Goal: Information Seeking & Learning: Learn about a topic

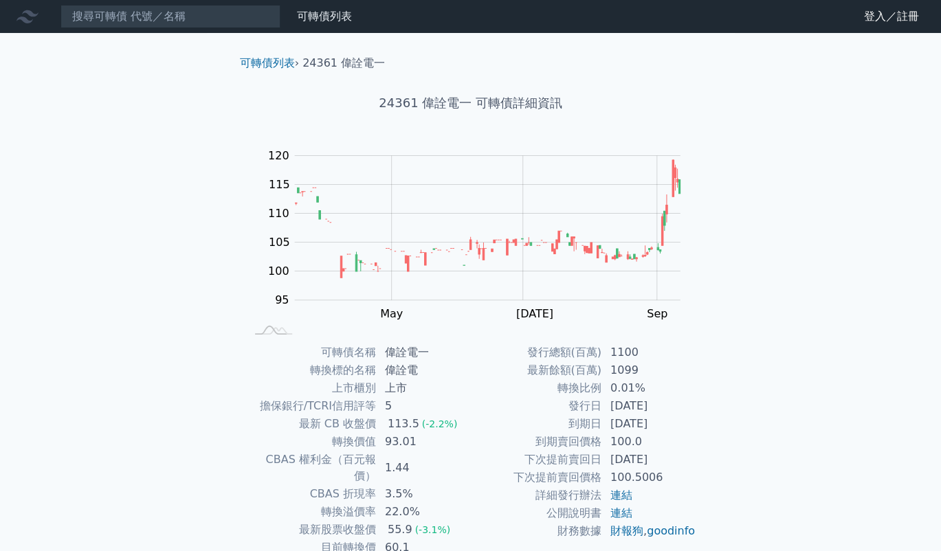
scroll to position [69, 0]
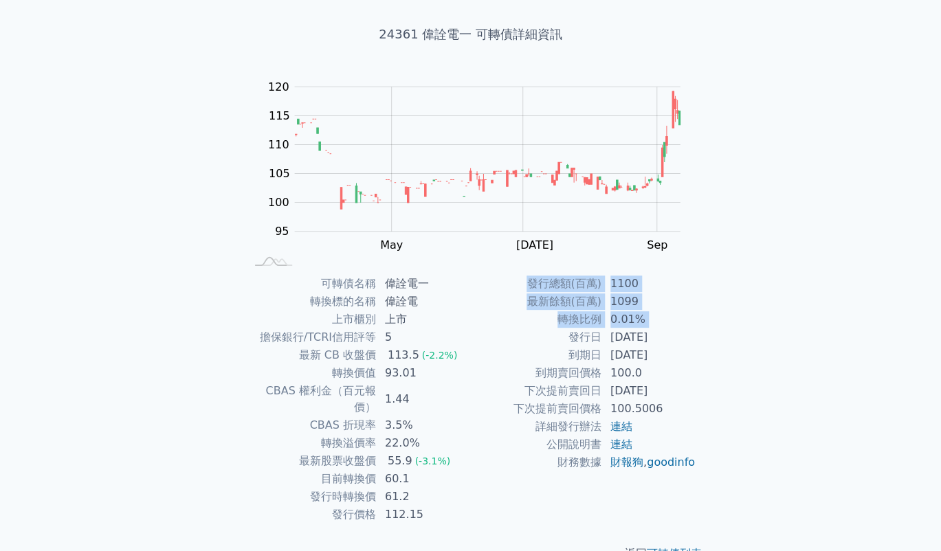
drag, startPoint x: 612, startPoint y: 360, endPoint x: 725, endPoint y: 474, distance: 160.9
click at [725, 474] on div "可轉債列表 › 24361 偉詮電一 24361 偉詮電一 可轉債詳細資訊 Zoom Out 100 85 90 95 100 105 110 115 120…" at bounding box center [471, 274] width 528 height 620
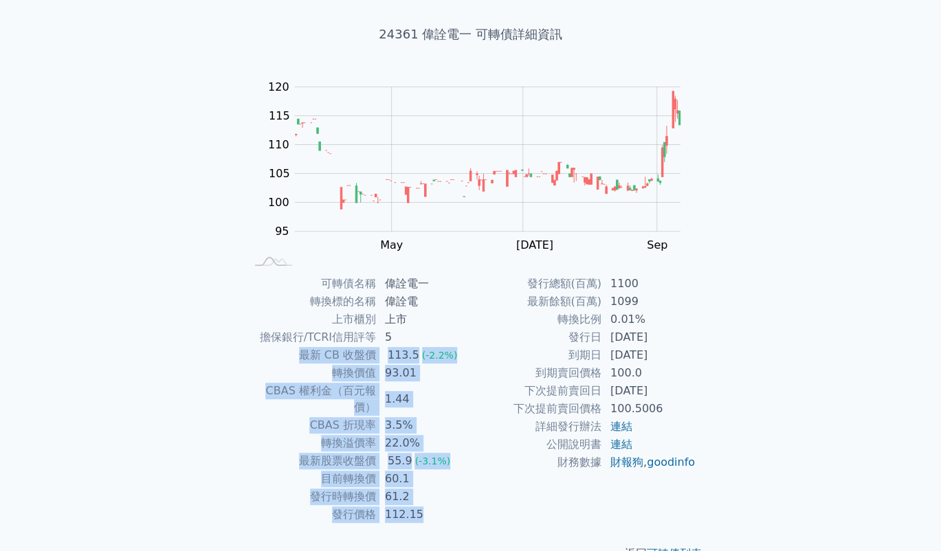
drag, startPoint x: 418, startPoint y: 344, endPoint x: 451, endPoint y: 495, distance: 154.8
click at [451, 495] on tbody "可轉債名稱 偉詮電一 轉換標的名稱 偉詮電 上市櫃別 上市 擔保銀行/TCRI信用評等 5 最新 CB 收盤價 113.5 (-2.2%) 轉換價值 93.0…" at bounding box center [357, 399] width 225 height 249
click at [451, 506] on td "112.15" at bounding box center [424, 515] width 94 height 18
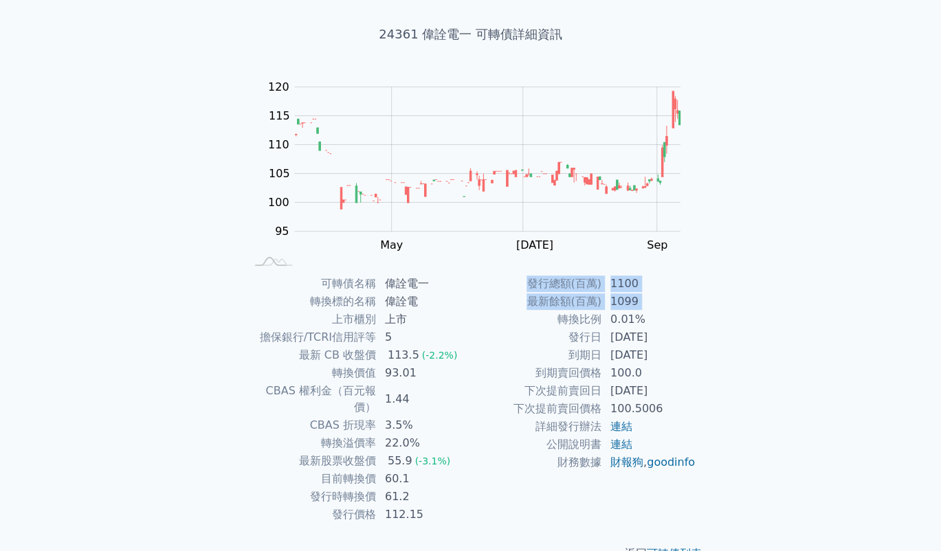
drag, startPoint x: 443, startPoint y: 504, endPoint x: 472, endPoint y: 314, distance: 191.9
click at [472, 314] on div "可轉債名稱 偉詮電一 轉換標的名稱 偉詮電 上市櫃別 上市 擔保銀行/TCRI信用評等 5 最新 CB 收盤價 113.5 (-2.2%) 轉換價值 93.0…" at bounding box center [471, 399] width 484 height 249
click at [472, 314] on td "轉換比例" at bounding box center [536, 320] width 131 height 18
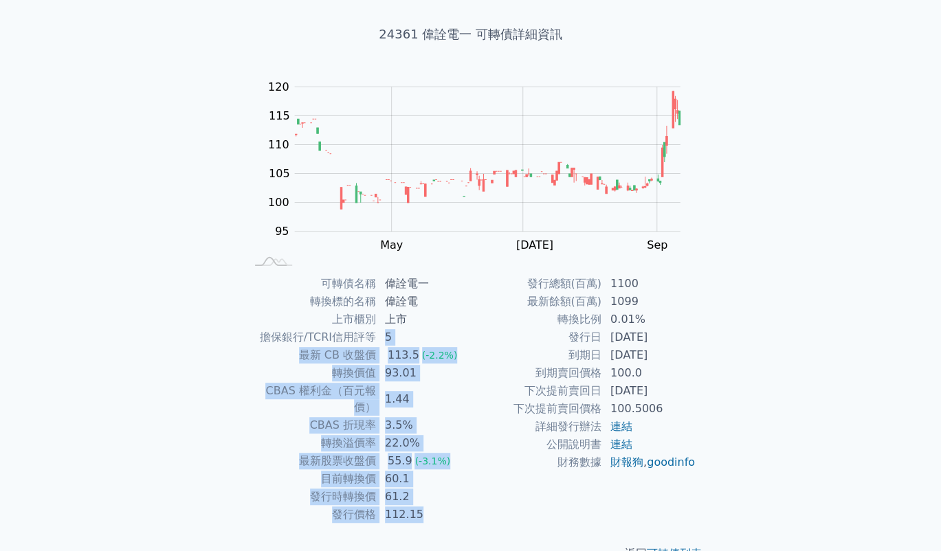
drag, startPoint x: 375, startPoint y: 338, endPoint x: 707, endPoint y: 450, distance: 350.6
click at [707, 450] on div "可轉債名稱 偉詮電一 轉換標的名稱 偉詮電 上市櫃別 上市 擔保銀行/TCRI信用評等 5 最新 CB 收盤價 113.5 (-2.2%) 轉換價值 93.0…" at bounding box center [471, 399] width 484 height 249
click at [711, 450] on div "可轉債名稱 偉詮電一 轉換標的名稱 偉詮電 上市櫃別 上市 擔保銀行/TCRI信用評等 5 最新 CB 收盤價 113.5 (-2.2%) 轉換價值 93.0…" at bounding box center [471, 399] width 484 height 249
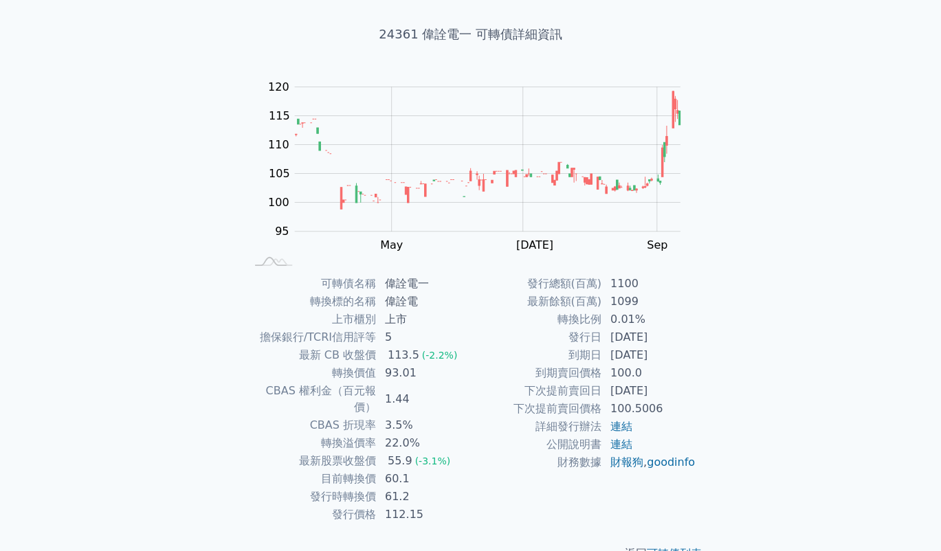
drag, startPoint x: 726, startPoint y: 417, endPoint x: 716, endPoint y: 412, distance: 10.5
